Goal: Transaction & Acquisition: Purchase product/service

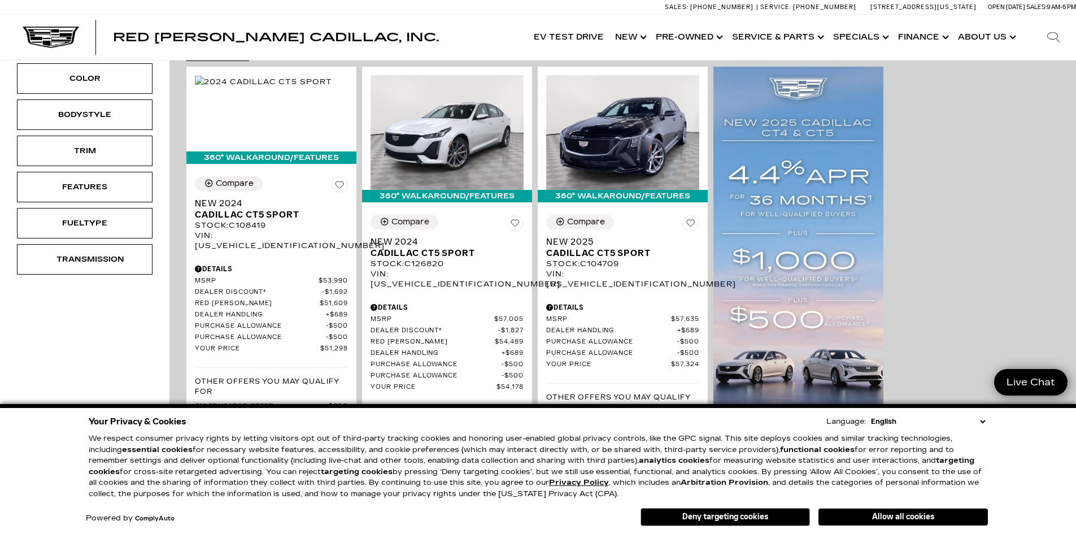
scroll to position [169, 0]
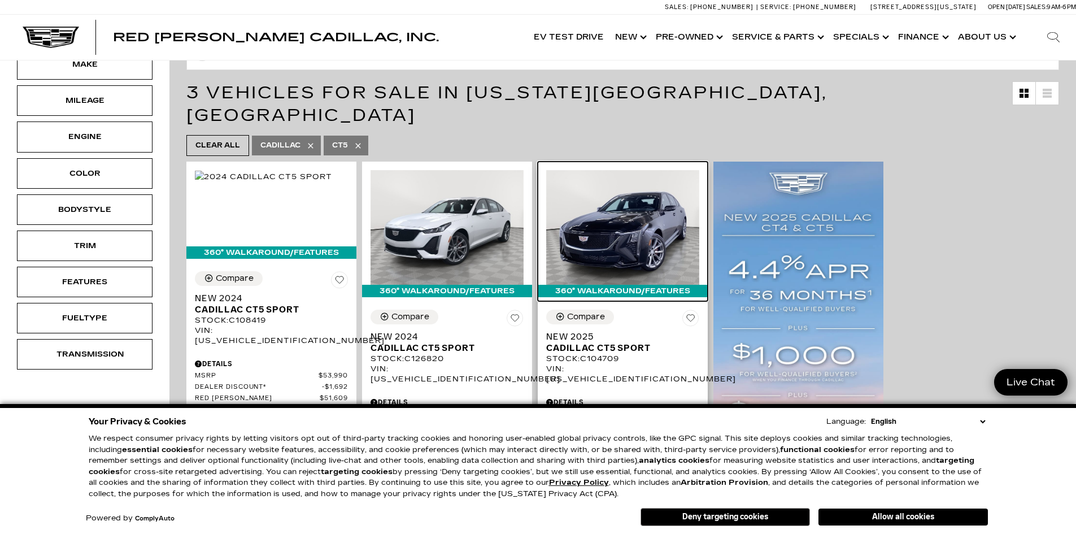
click at [623, 211] on img at bounding box center [622, 227] width 153 height 115
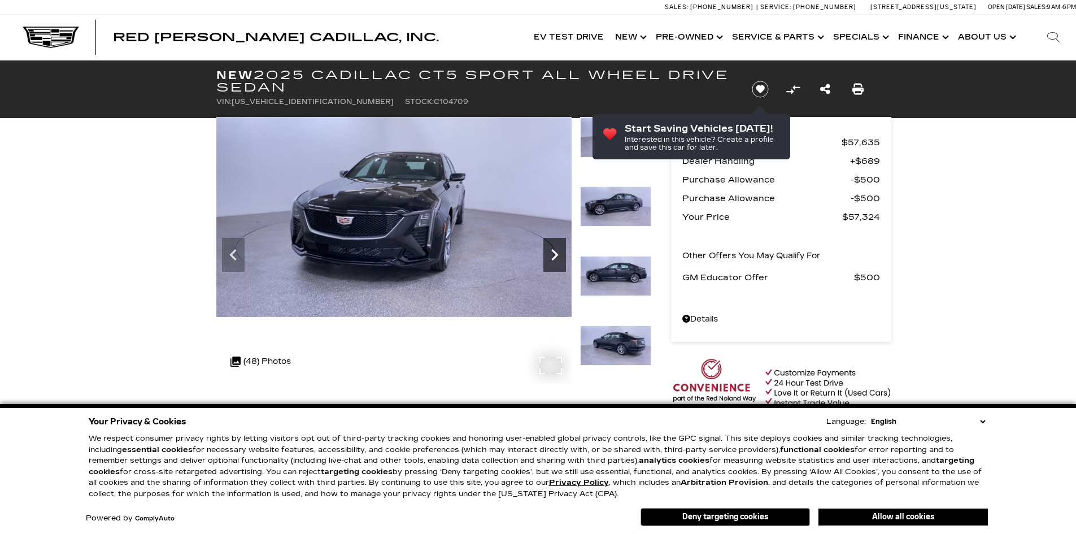
click at [559, 259] on icon "Next" at bounding box center [554, 254] width 23 height 23
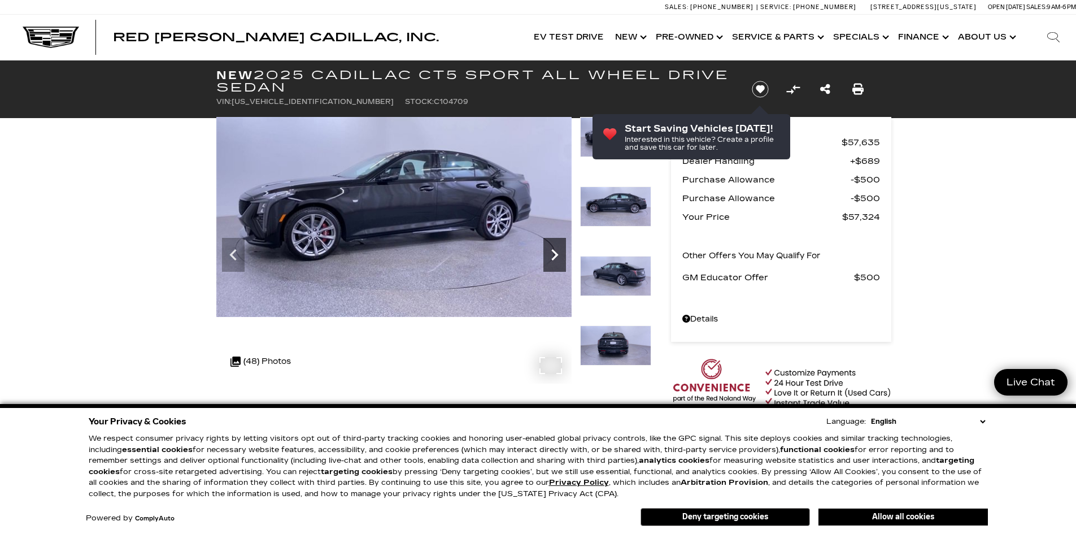
click at [559, 259] on icon "Next" at bounding box center [554, 254] width 23 height 23
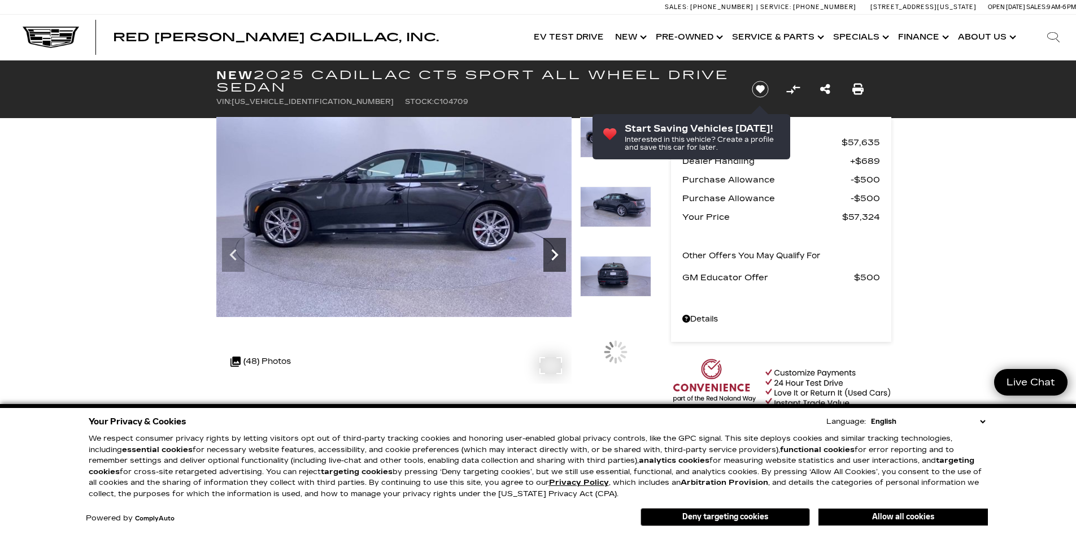
click at [559, 259] on icon "Next" at bounding box center [554, 254] width 23 height 23
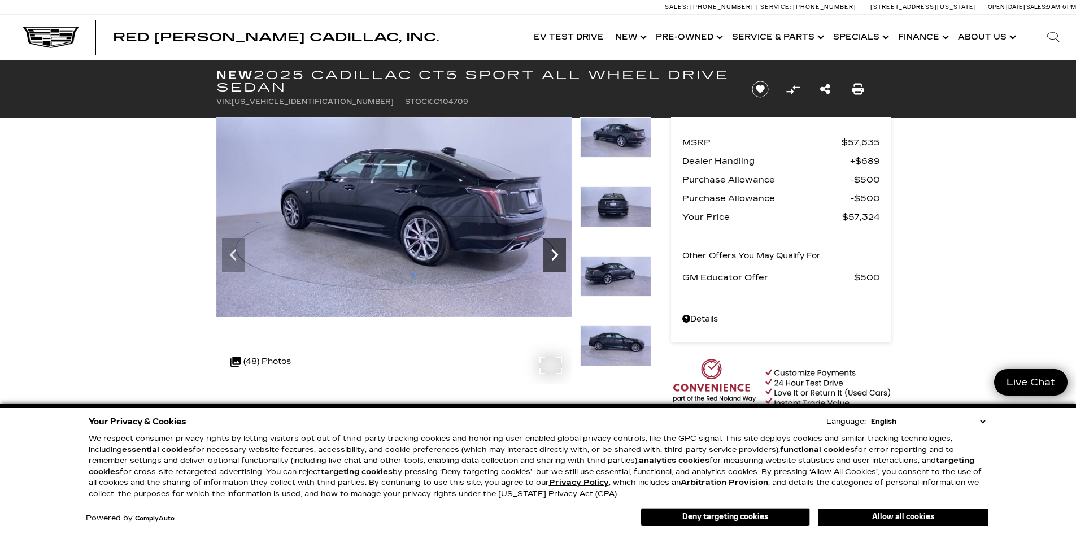
click at [559, 259] on icon "Next" at bounding box center [554, 254] width 23 height 23
